Goal: Task Accomplishment & Management: Manage account settings

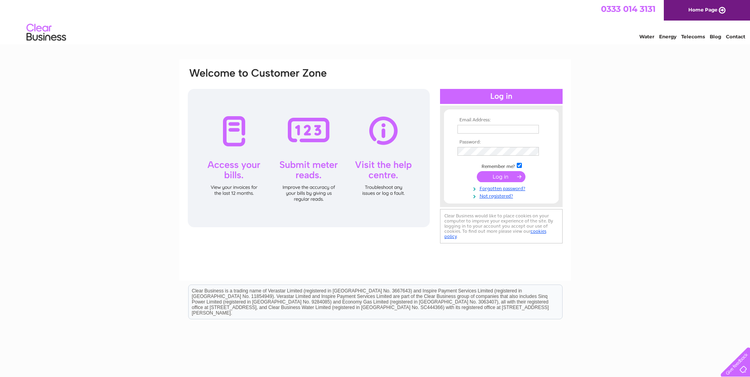
drag, startPoint x: 642, startPoint y: 204, endPoint x: 647, endPoint y: 204, distance: 4.3
click at [643, 204] on div "Email Address: Password:" at bounding box center [375, 237] width 750 height 357
click at [472, 129] on input "text" at bounding box center [497, 129] width 81 height 9
type input "payments@skyrora.com"
click at [498, 176] on input "submit" at bounding box center [501, 176] width 49 height 11
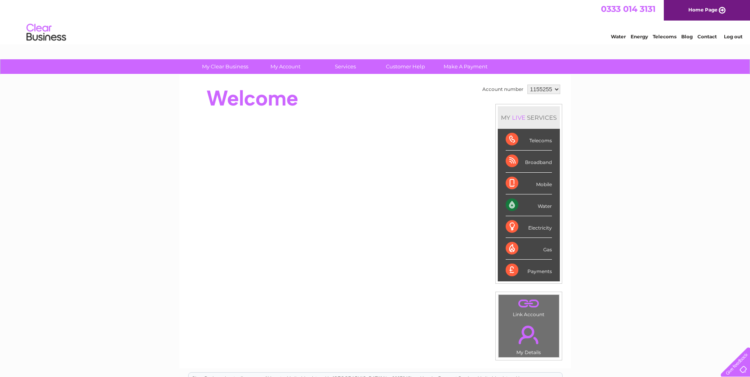
click at [513, 203] on div "Water" at bounding box center [529, 205] width 46 height 22
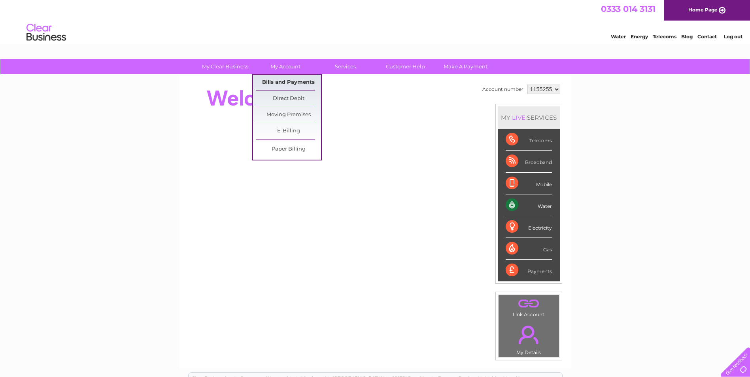
click at [297, 82] on link "Bills and Payments" at bounding box center [288, 83] width 65 height 16
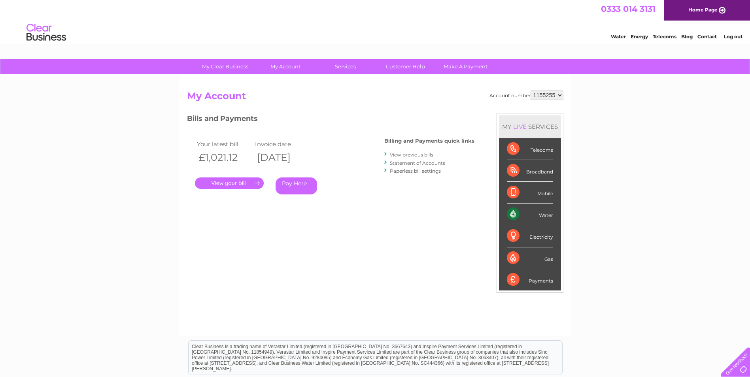
click at [241, 183] on link "." at bounding box center [229, 182] width 69 height 11
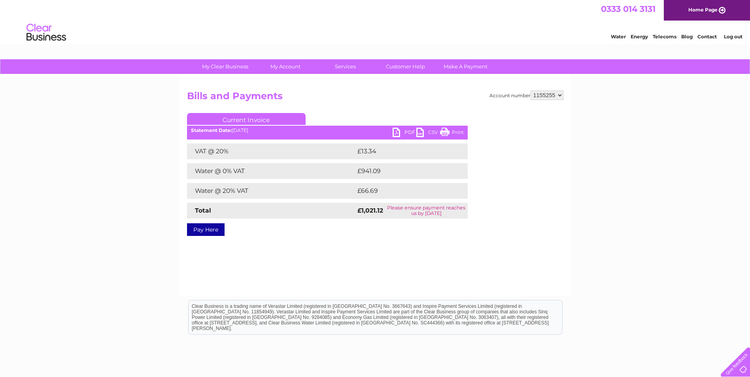
click at [400, 131] on link "PDF" at bounding box center [405, 133] width 24 height 11
click at [732, 40] on link "Log out" at bounding box center [733, 37] width 19 height 6
